Goal: Information Seeking & Learning: Learn about a topic

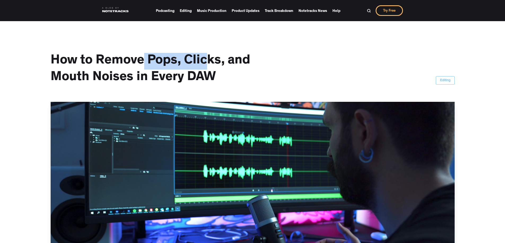
drag, startPoint x: 194, startPoint y: 61, endPoint x: 240, endPoint y: 57, distance: 46.2
click at [221, 59] on h1 "How to Remove Pops, Clicks, and Mouth Noises in Every DAW" at bounding box center [157, 69] width 212 height 33
click at [102, 75] on h1 "How to Remove Pops, Clicks, and Mouth Noises in Every DAW" at bounding box center [157, 69] width 212 height 33
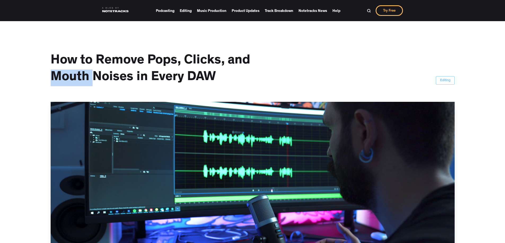
drag, startPoint x: 93, startPoint y: 80, endPoint x: 122, endPoint y: 80, distance: 29.4
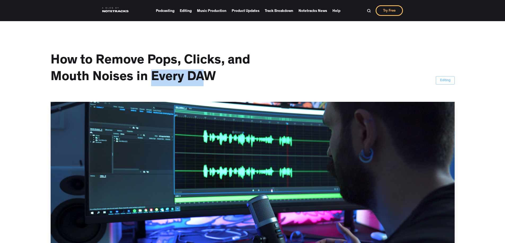
drag, startPoint x: 170, startPoint y: 83, endPoint x: 207, endPoint y: 83, distance: 36.6
click at [206, 83] on h1 "How to Remove Pops, Clicks, and Mouth Noises in Every DAW" at bounding box center [157, 69] width 212 height 33
click at [265, 73] on div "How to Remove Pops, Clicks, and Mouth Noises in Every DAW Editing" at bounding box center [253, 61] width 404 height 81
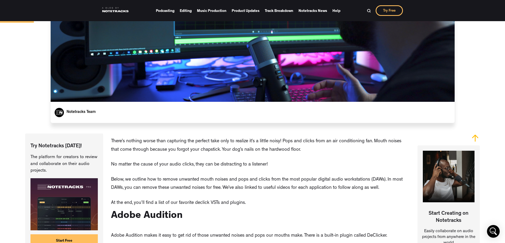
scroll to position [212, 0]
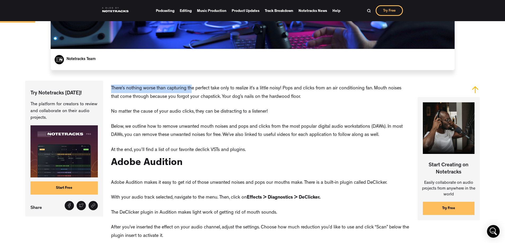
drag, startPoint x: 142, startPoint y: 90, endPoint x: 198, endPoint y: 92, distance: 55.9
click at [198, 92] on p "There’s nothing worse than capturing the perfect take only to realize it’s a li…" at bounding box center [260, 93] width 298 height 17
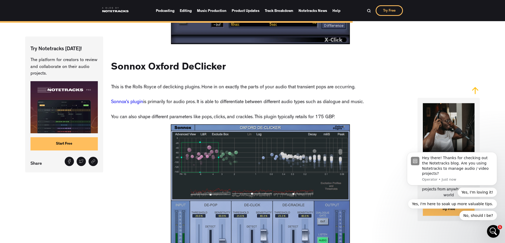
scroll to position [2119, 0]
